Goal: Information Seeking & Learning: Find contact information

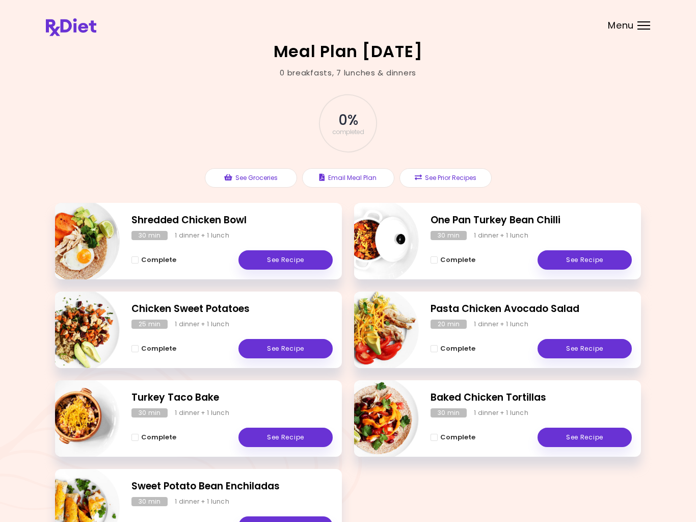
click at [644, 28] on div "Menu" at bounding box center [644, 25] width 13 height 8
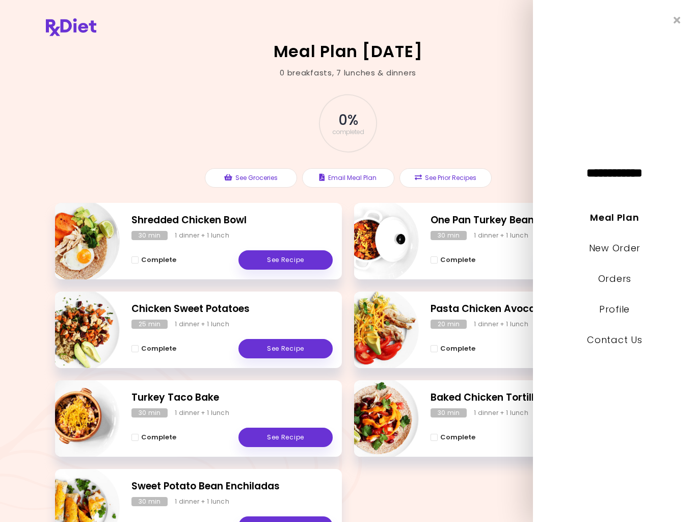
click at [604, 338] on link "Contact Us" at bounding box center [614, 339] width 55 height 13
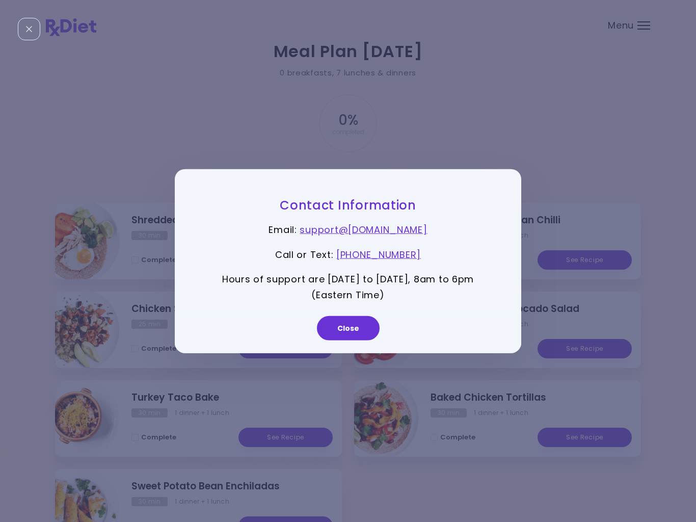
click at [346, 334] on button "Close" at bounding box center [348, 328] width 63 height 24
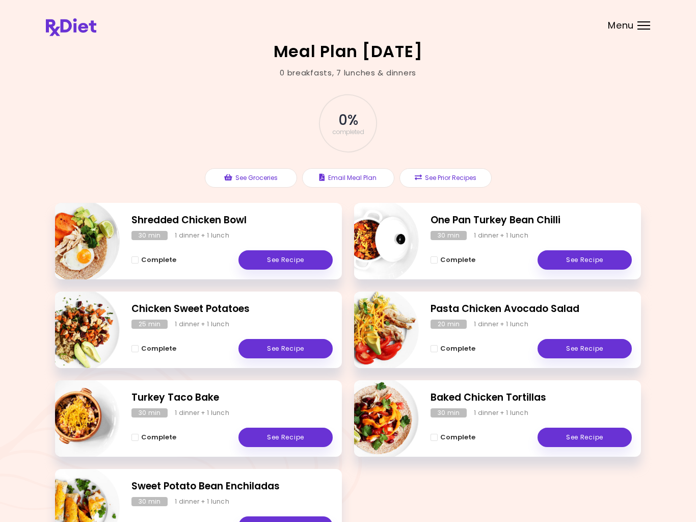
click at [642, 29] on div at bounding box center [644, 29] width 13 height 1
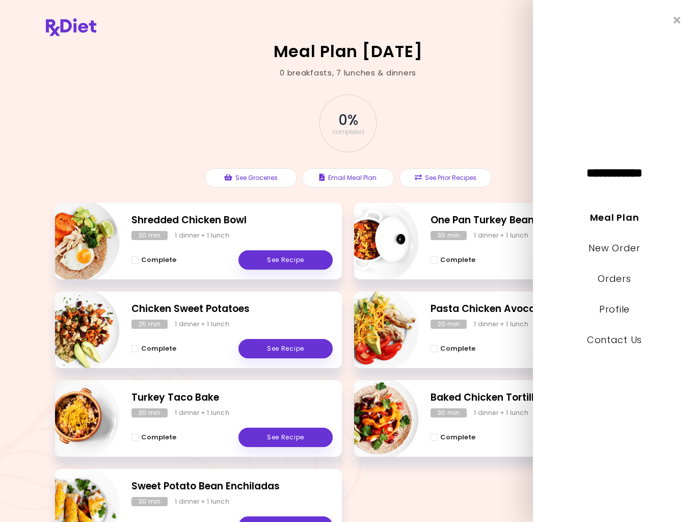
click at [675, 31] on div "**********" at bounding box center [614, 261] width 163 height 522
click at [674, 23] on icon "Close" at bounding box center [677, 20] width 7 height 10
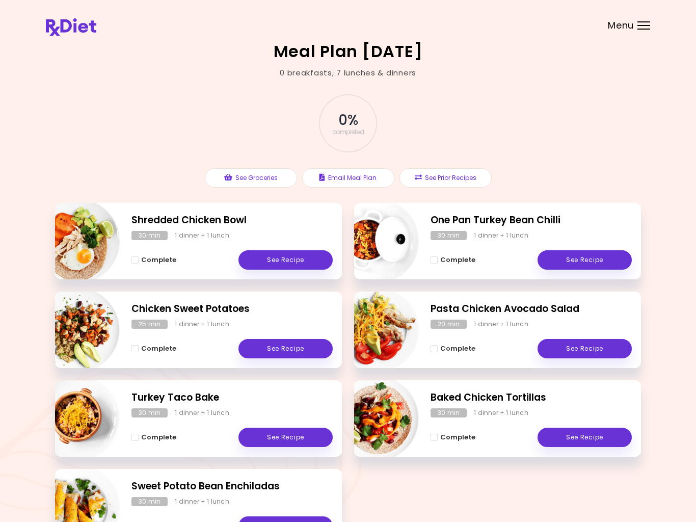
click at [634, 28] on span "Menu" at bounding box center [621, 25] width 26 height 9
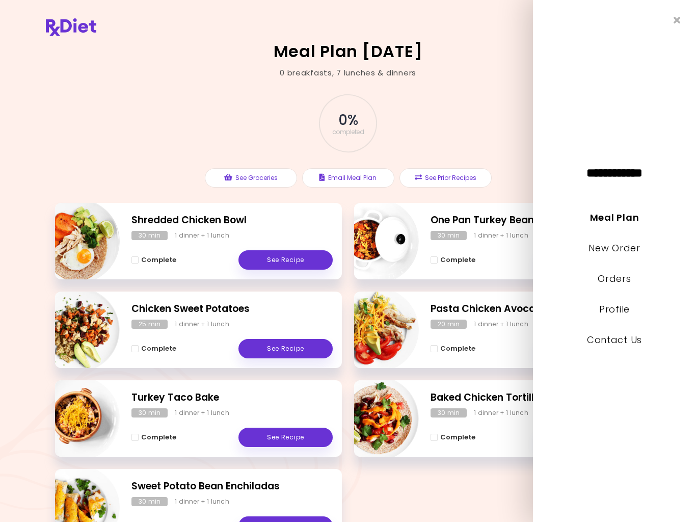
click at [605, 346] on link "Contact Us" at bounding box center [614, 339] width 55 height 13
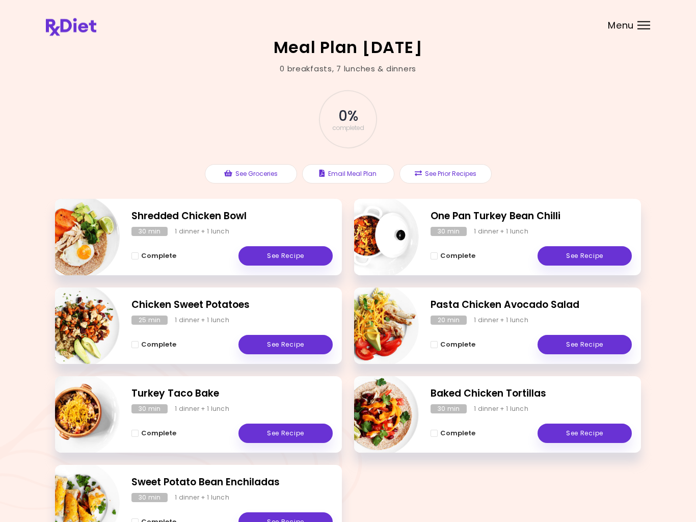
click at [640, 29] on div at bounding box center [644, 29] width 13 height 1
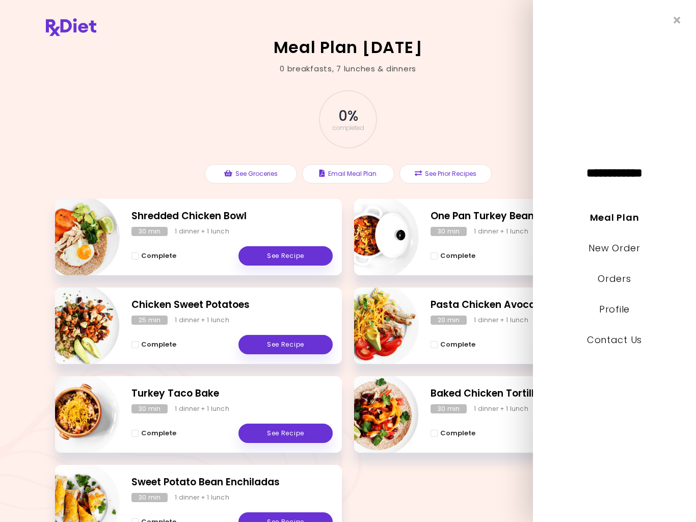
click at [56, 59] on div "Meal Plan [DATE] 0 breakfasts , 7 lunches & dinners 0 % completed See Groceries…" at bounding box center [348, 296] width 696 height 601
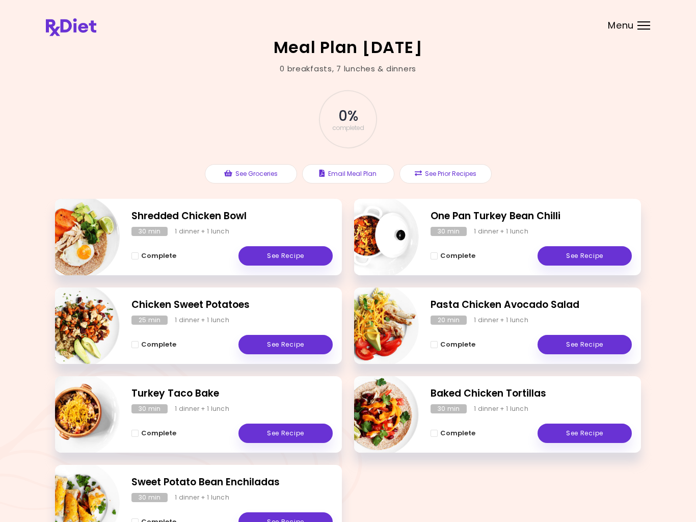
click at [72, 48] on div "Meal Plan [DATE] 0 breakfasts , 7 lunches & dinners 0 % completed See Groceries…" at bounding box center [348, 296] width 696 height 601
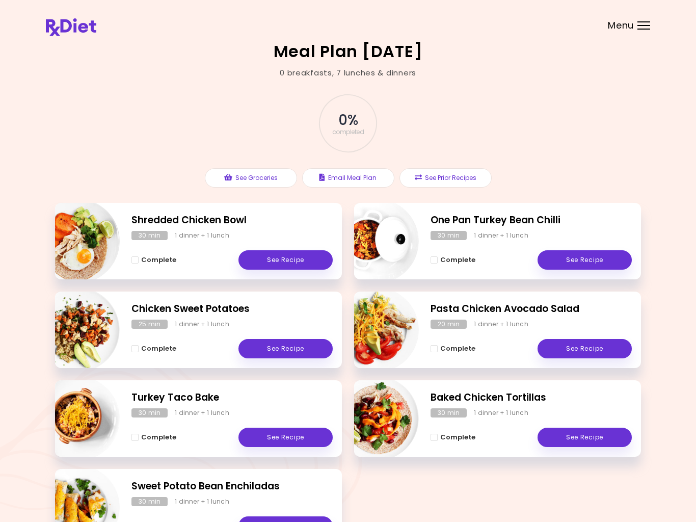
scroll to position [79, 0]
